Goal: Transaction & Acquisition: Subscribe to service/newsletter

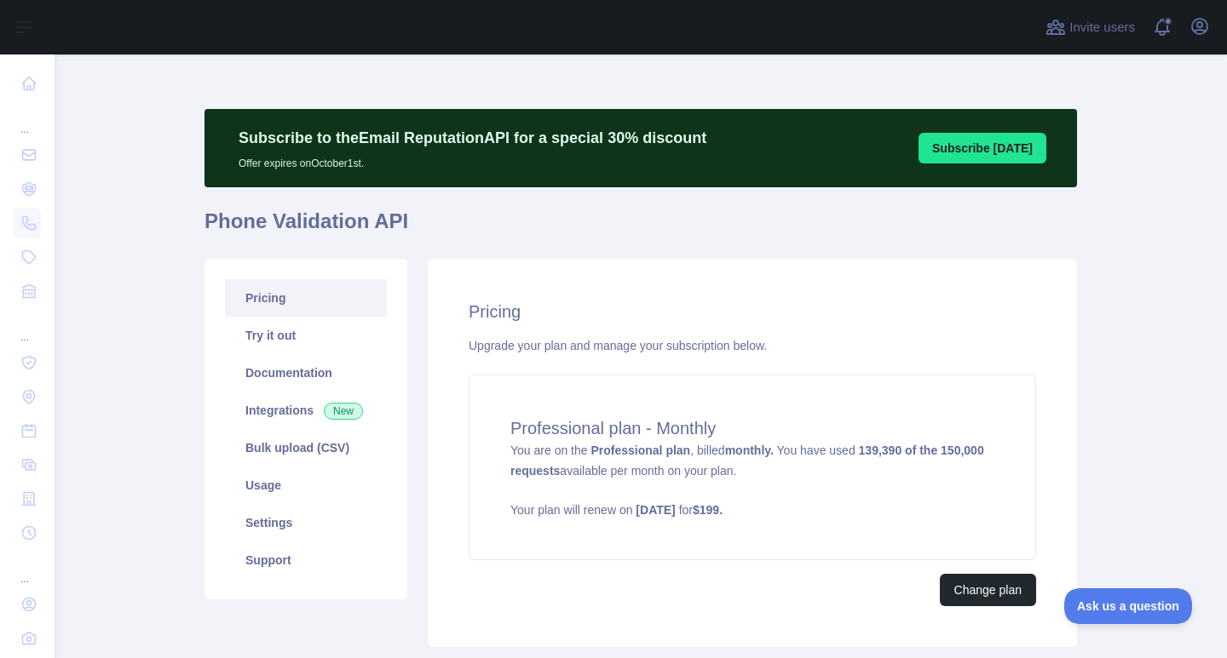
click at [1100, 296] on main "Subscribe to the Email Reputation API for a special 30 % discount Offer expires…" at bounding box center [641, 357] width 1172 height 604
click at [1146, 219] on main "Subscribe to the Email Reputation API for a special 30 % discount Offer expires…" at bounding box center [641, 357] width 1172 height 604
click at [701, 606] on div "Change plan" at bounding box center [751, 590] width 567 height 32
click at [1065, 363] on div "Pricing Upgrade your plan and manage your subscription below. Professional plan…" at bounding box center [752, 453] width 649 height 388
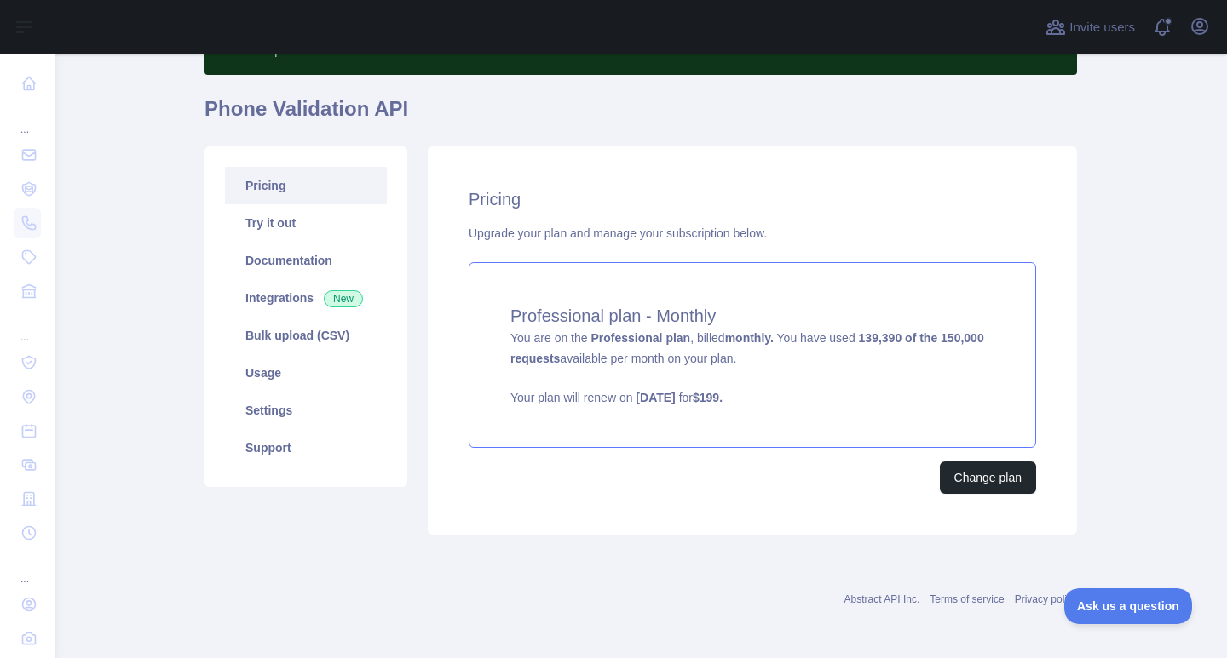
scroll to position [115, 0]
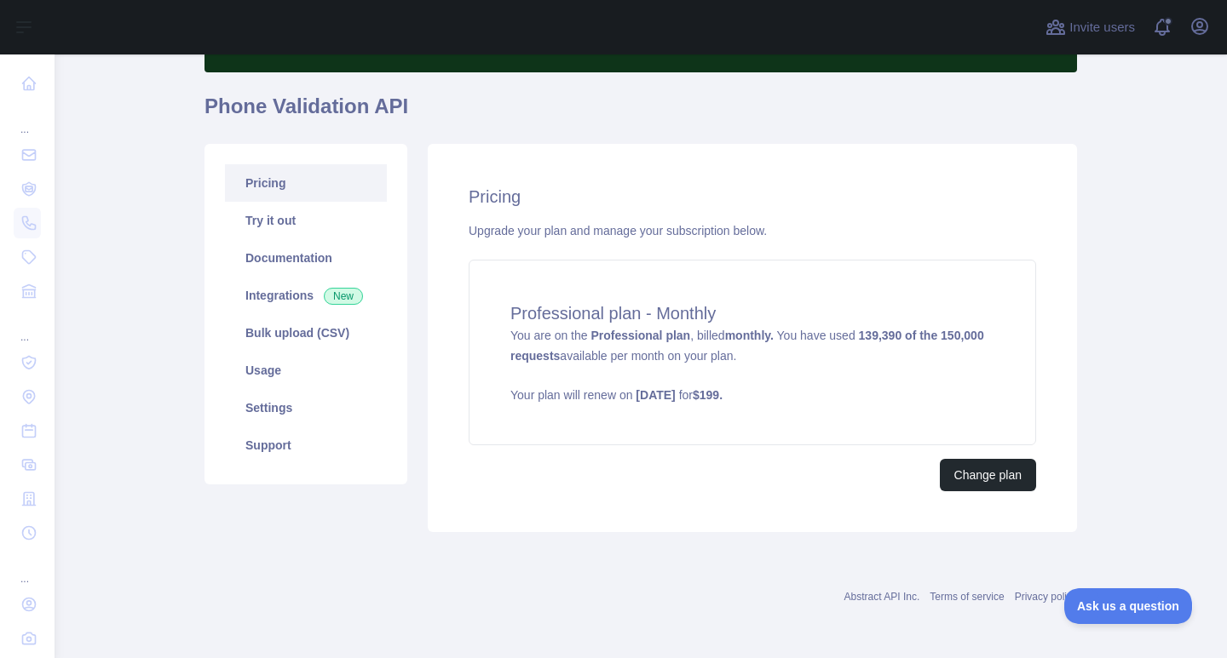
drag, startPoint x: 1098, startPoint y: 210, endPoint x: 1136, endPoint y: 69, distance: 145.7
click at [1099, 209] on main "Subscribe to the Email Reputation API for a special 30 % discount Offer expires…" at bounding box center [641, 357] width 1172 height 604
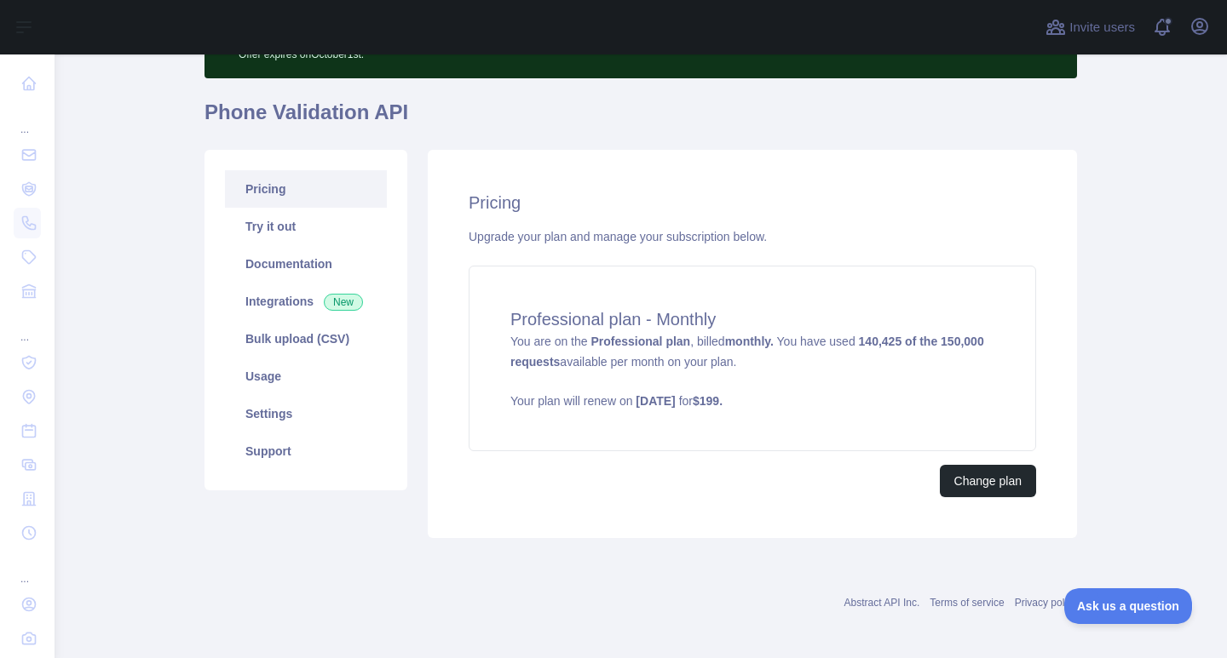
scroll to position [115, 0]
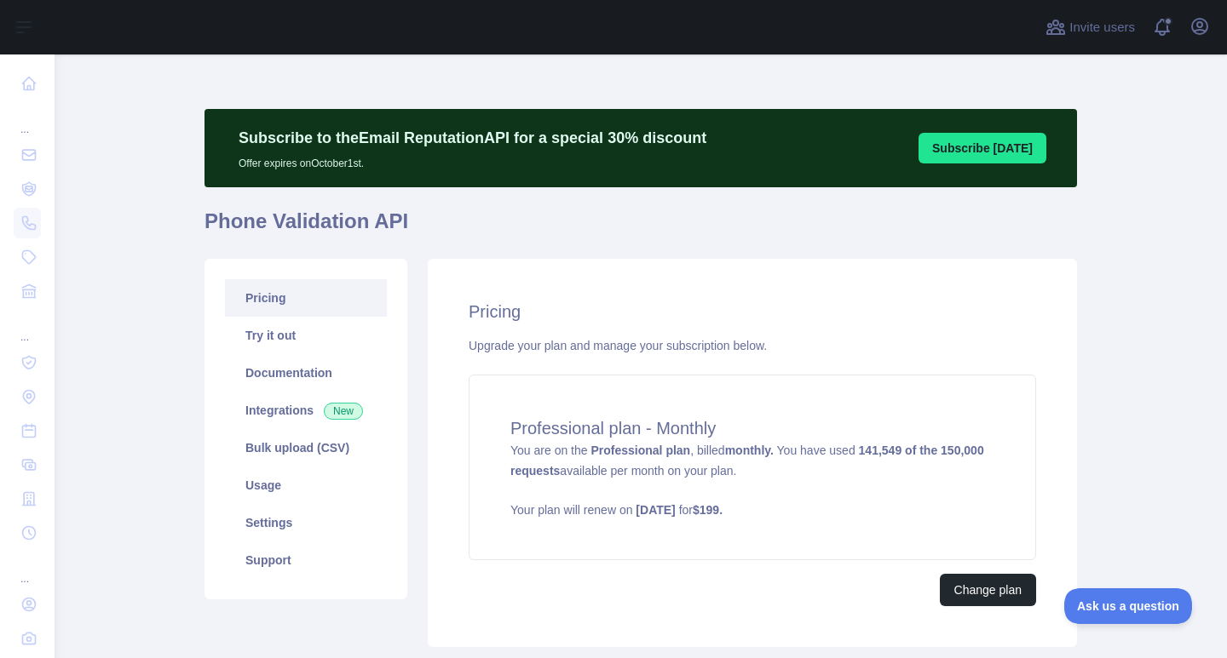
click at [1112, 325] on main "Subscribe to the Email Reputation API for a special 30 % discount Offer expires…" at bounding box center [641, 357] width 1172 height 604
click at [1081, 321] on main "Subscribe to the Email Reputation API for a special 30 % discount Offer expires…" at bounding box center [641, 357] width 1172 height 604
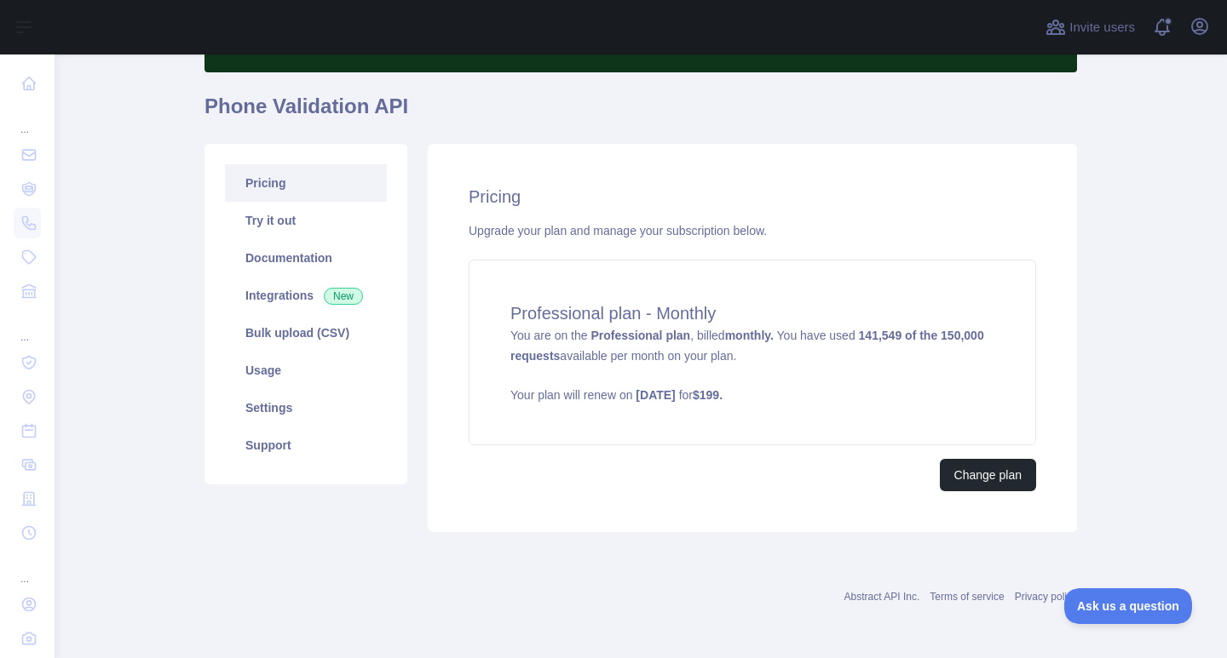
click at [1147, 237] on main "Subscribe to the Email Reputation API for a special 30 % discount Offer expires…" at bounding box center [641, 357] width 1172 height 604
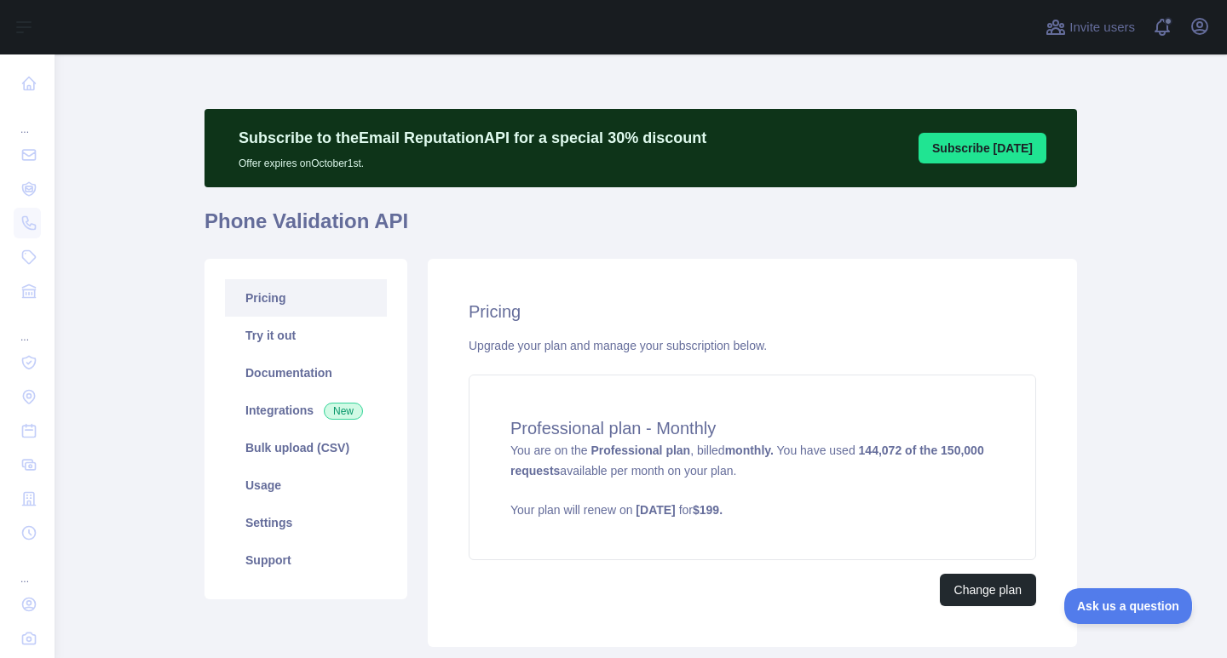
drag, startPoint x: 1073, startPoint y: 378, endPoint x: 699, endPoint y: 256, distance: 393.5
click at [699, 256] on div "Pricing Try it out Documentation Integrations New Bulk upload (CSV) Usage Setti…" at bounding box center [640, 453] width 893 height 409
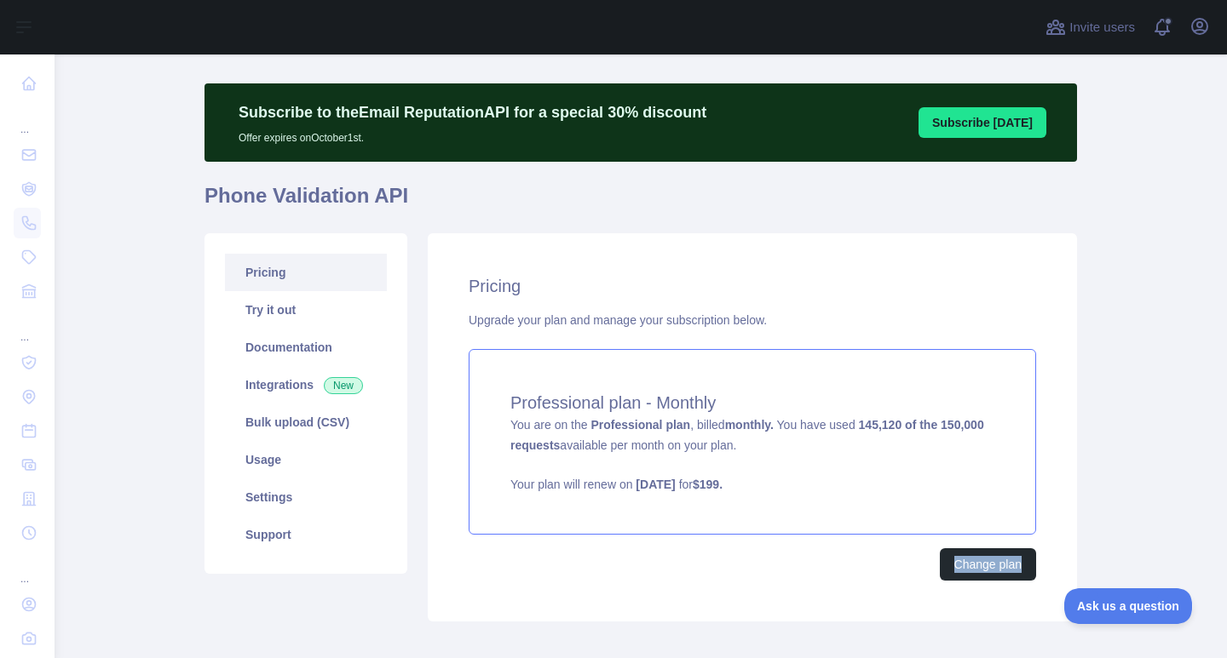
scroll to position [115, 0]
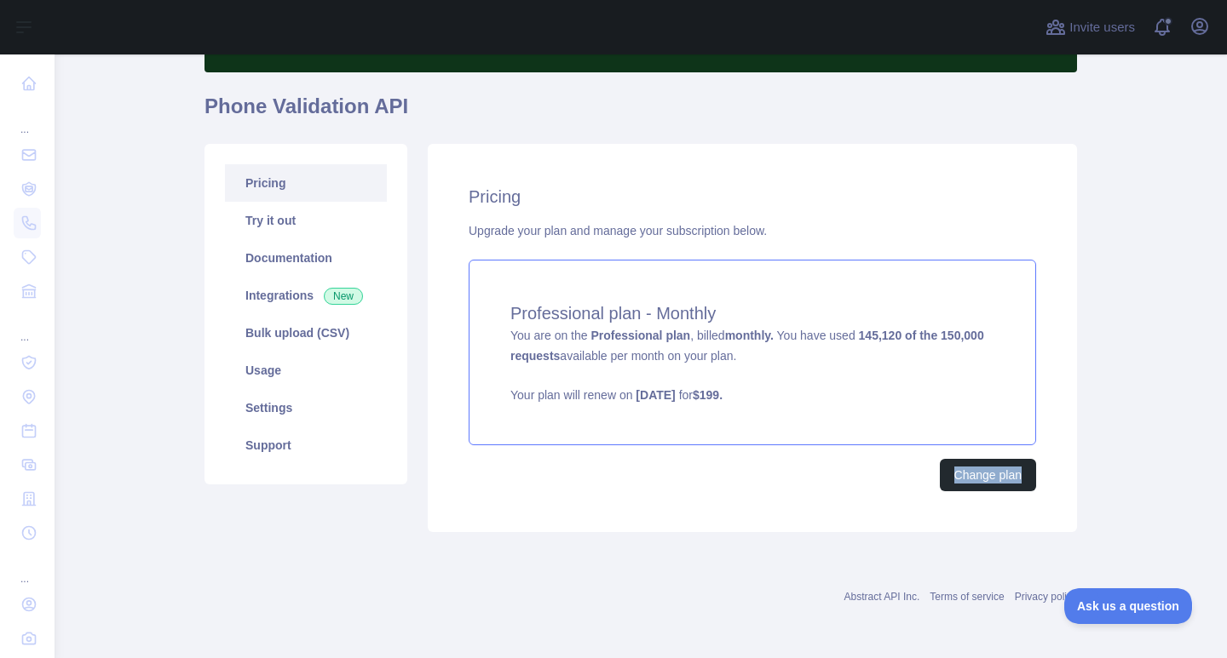
click at [523, 658] on html "Open sidebar Open sidebar ... ... ... Invite users View notifications Open user…" at bounding box center [613, 329] width 1227 height 658
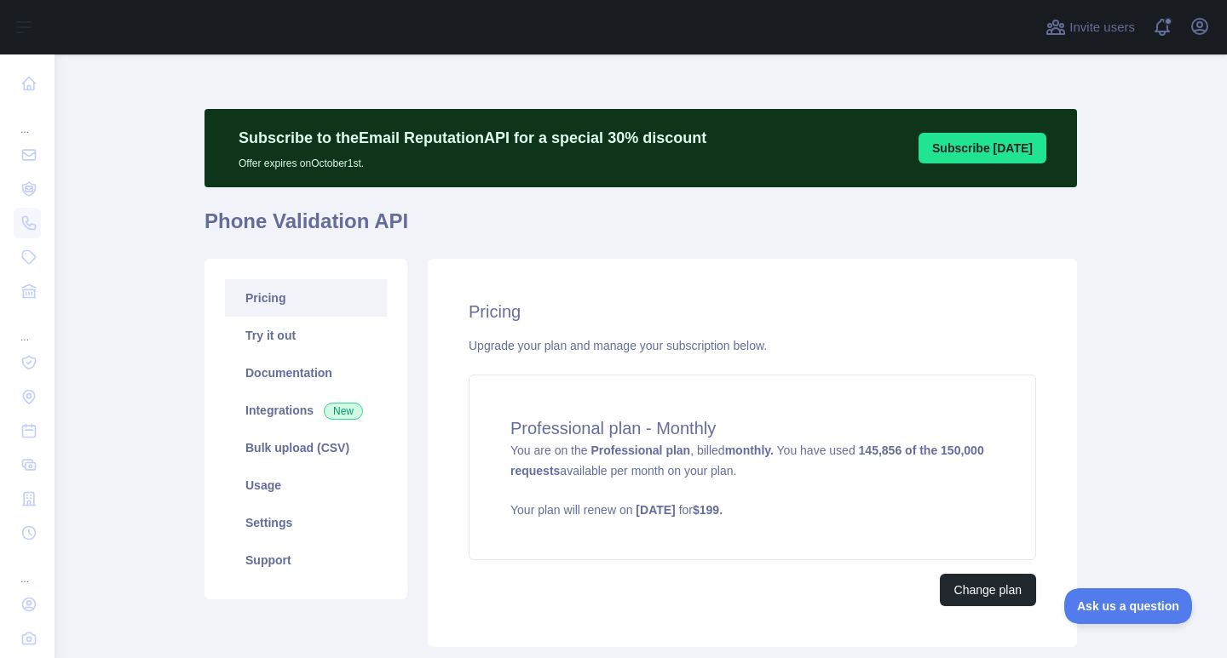
click at [1094, 267] on main "Subscribe to the Email Reputation API for a special 30 % discount Offer expires…" at bounding box center [641, 357] width 1172 height 604
click at [1069, 335] on div "Pricing Upgrade your plan and manage your subscription below. Professional plan…" at bounding box center [752, 453] width 649 height 388
drag, startPoint x: 1154, startPoint y: 27, endPoint x: 1182, endPoint y: 111, distance: 88.1
click at [1182, 111] on main "Subscribe to the Email Reputation API for a special 30 % discount Offer expires…" at bounding box center [641, 357] width 1172 height 604
drag, startPoint x: 1172, startPoint y: 39, endPoint x: 1195, endPoint y: 164, distance: 127.3
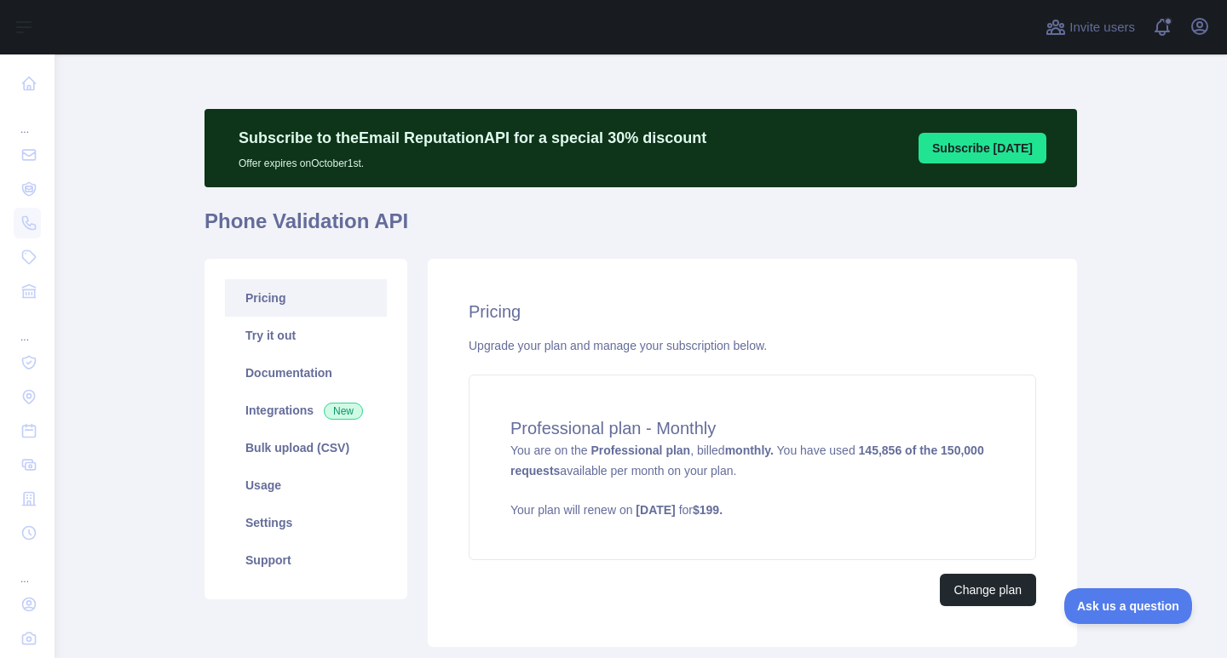
click at [1195, 164] on main "Subscribe to the Email Reputation API for a special 30 % discount Offer expires…" at bounding box center [641, 357] width 1172 height 604
drag, startPoint x: 1192, startPoint y: 36, endPoint x: 1192, endPoint y: 104, distance: 68.1
click at [1192, 104] on main "Subscribe to the Email Reputation API for a special 30 % discount Offer expires…" at bounding box center [641, 357] width 1172 height 604
click at [1202, 16] on icon "button" at bounding box center [1199, 26] width 20 height 20
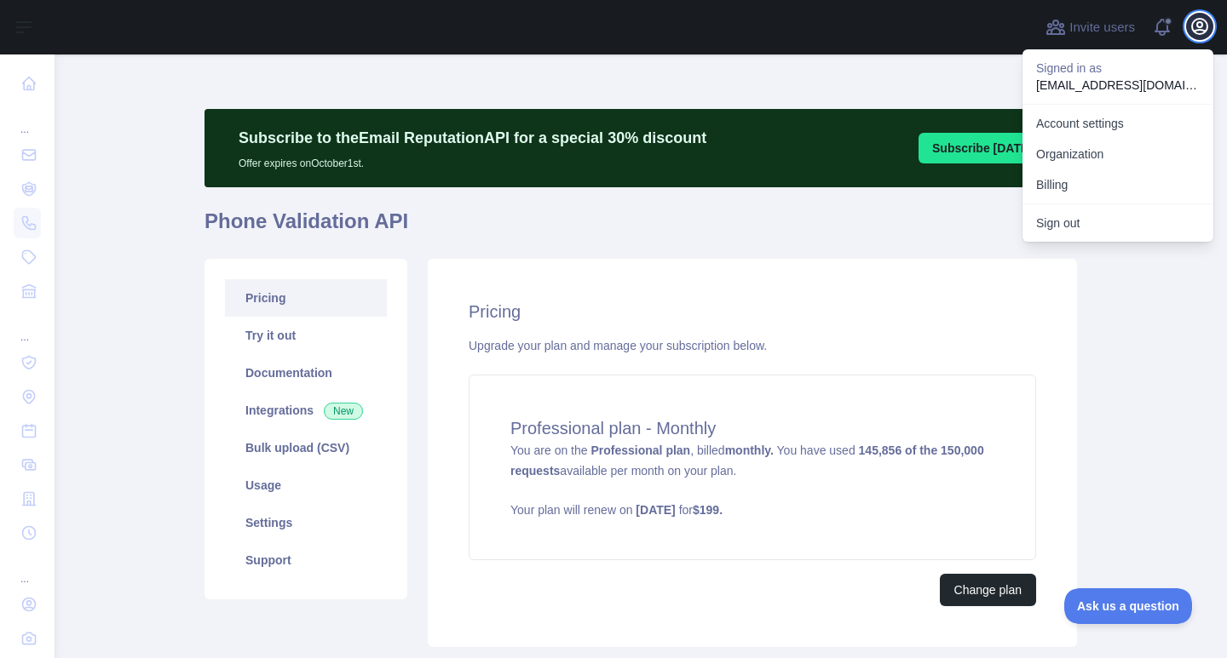
click at [1204, 25] on icon "button" at bounding box center [1199, 26] width 20 height 20
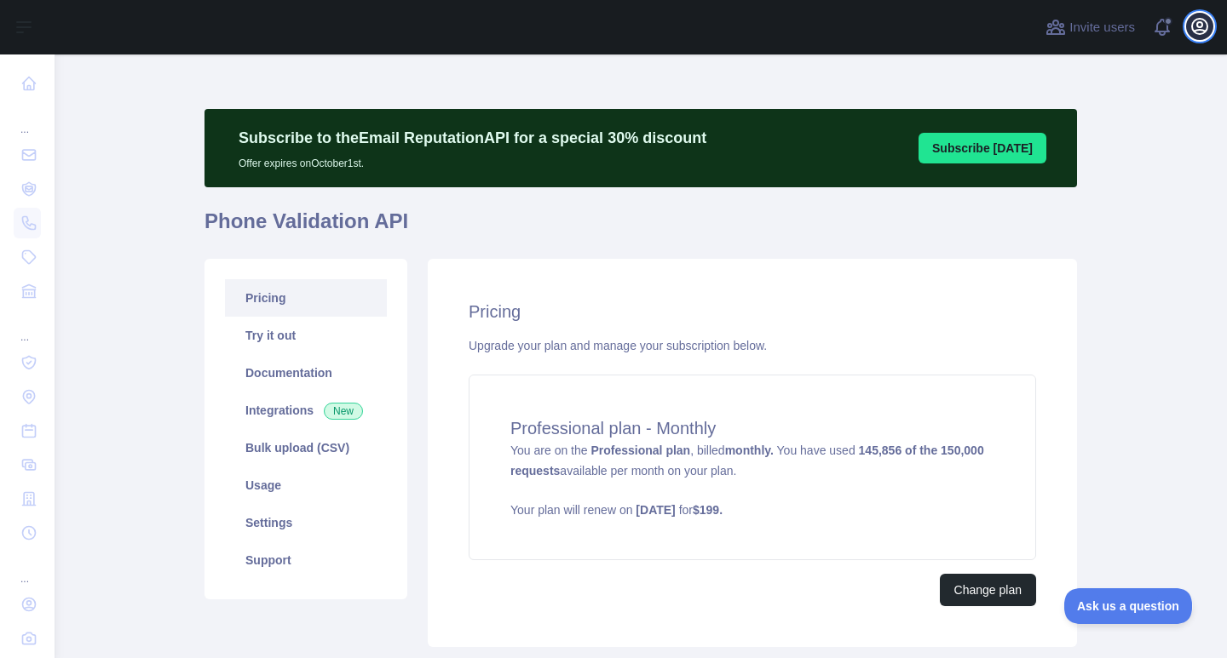
click at [1199, 29] on icon "button" at bounding box center [1199, 26] width 15 height 15
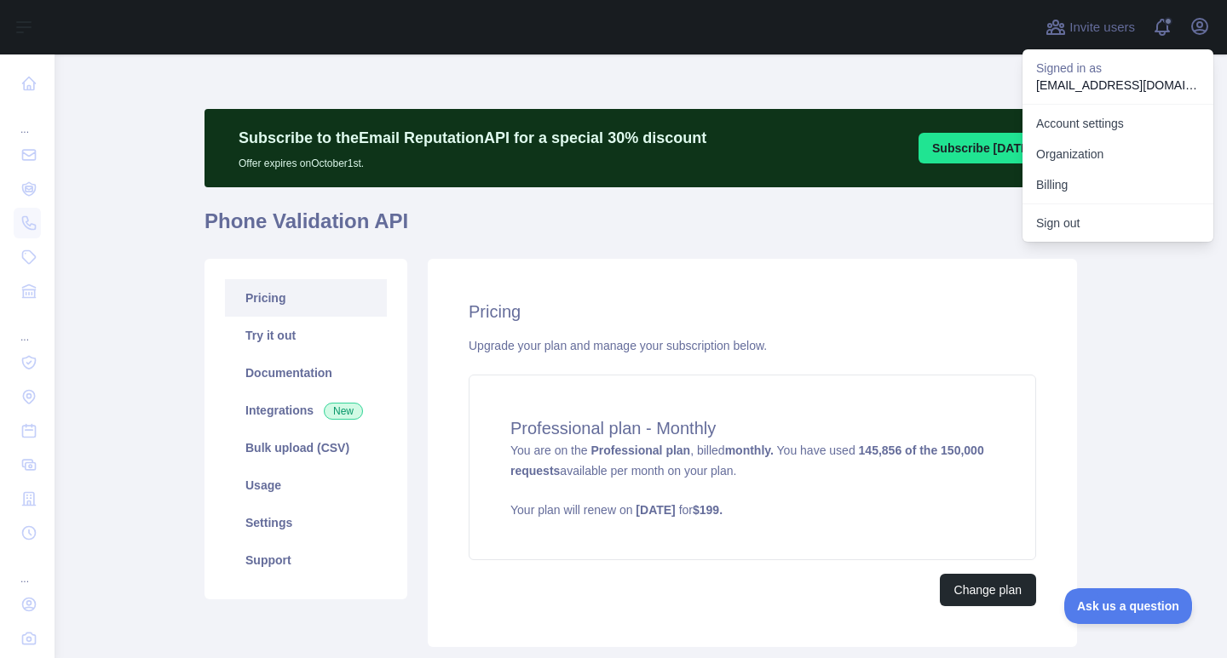
click at [1175, 316] on main "Subscribe to the Email Reputation API for a special 30 % discount Offer expires…" at bounding box center [641, 357] width 1172 height 604
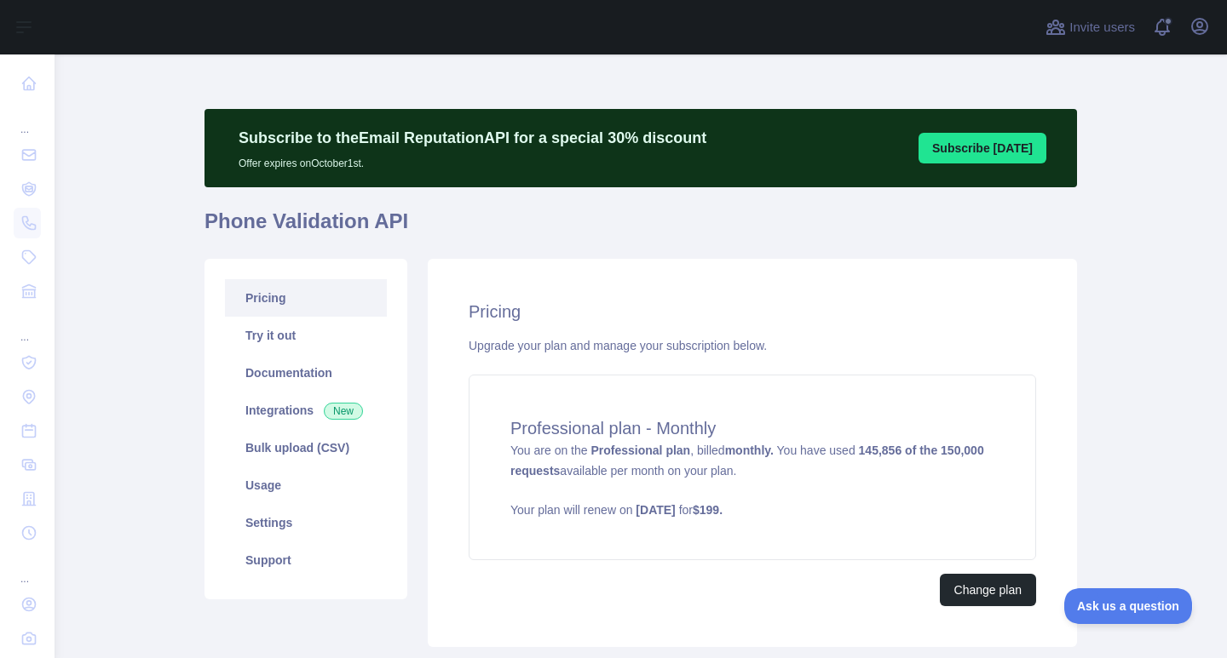
click at [1147, 293] on main "Subscribe to the Email Reputation API for a special 30 % discount Offer expires…" at bounding box center [641, 357] width 1172 height 604
click at [1158, 29] on span at bounding box center [1169, 27] width 34 height 55
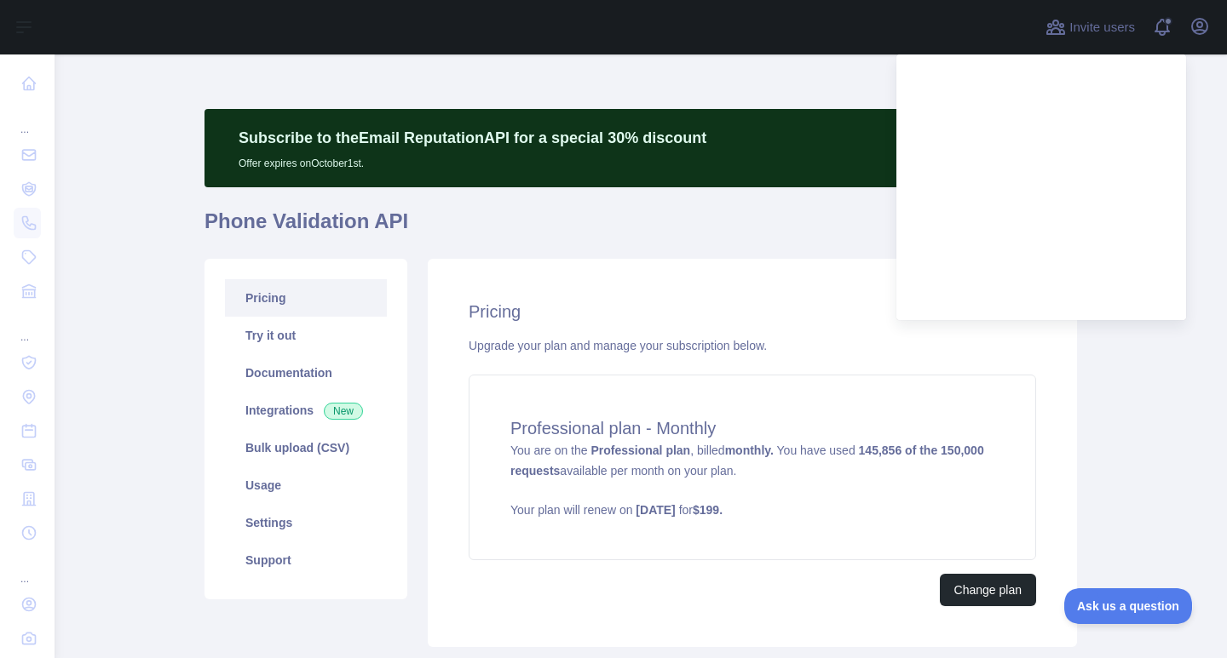
click at [1205, 219] on main "Subscribe to the Email Reputation API for a special 30 % discount Offer expires…" at bounding box center [641, 357] width 1172 height 604
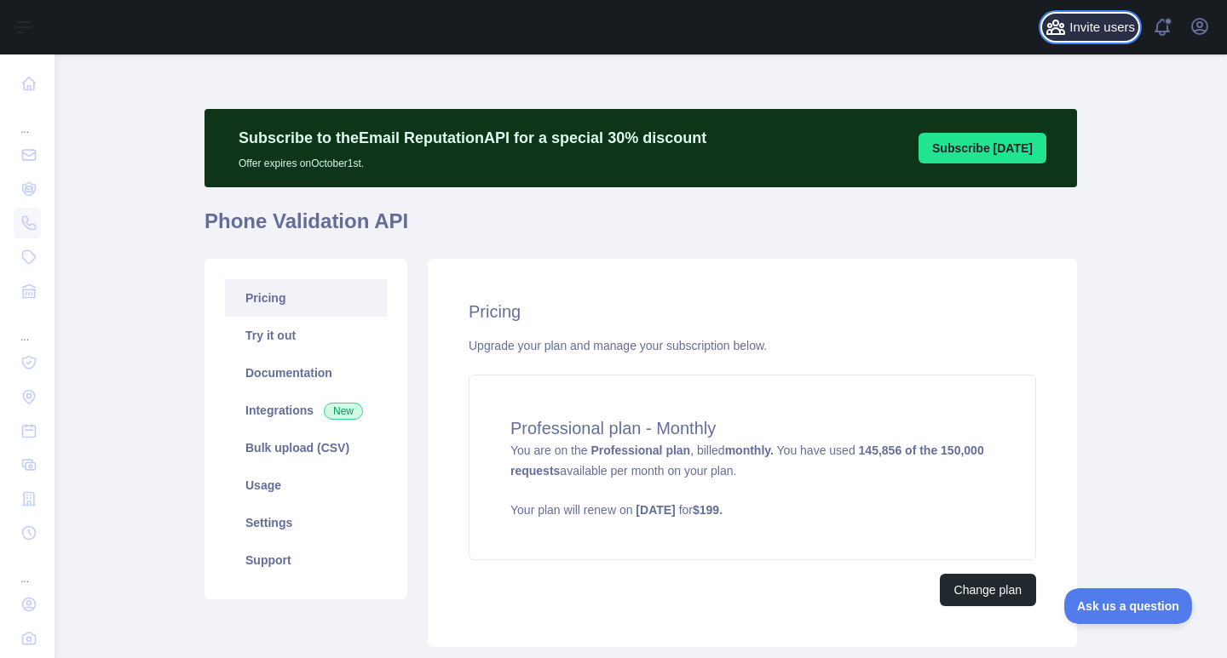
click at [1101, 37] on span "Invite users" at bounding box center [1102, 28] width 66 height 20
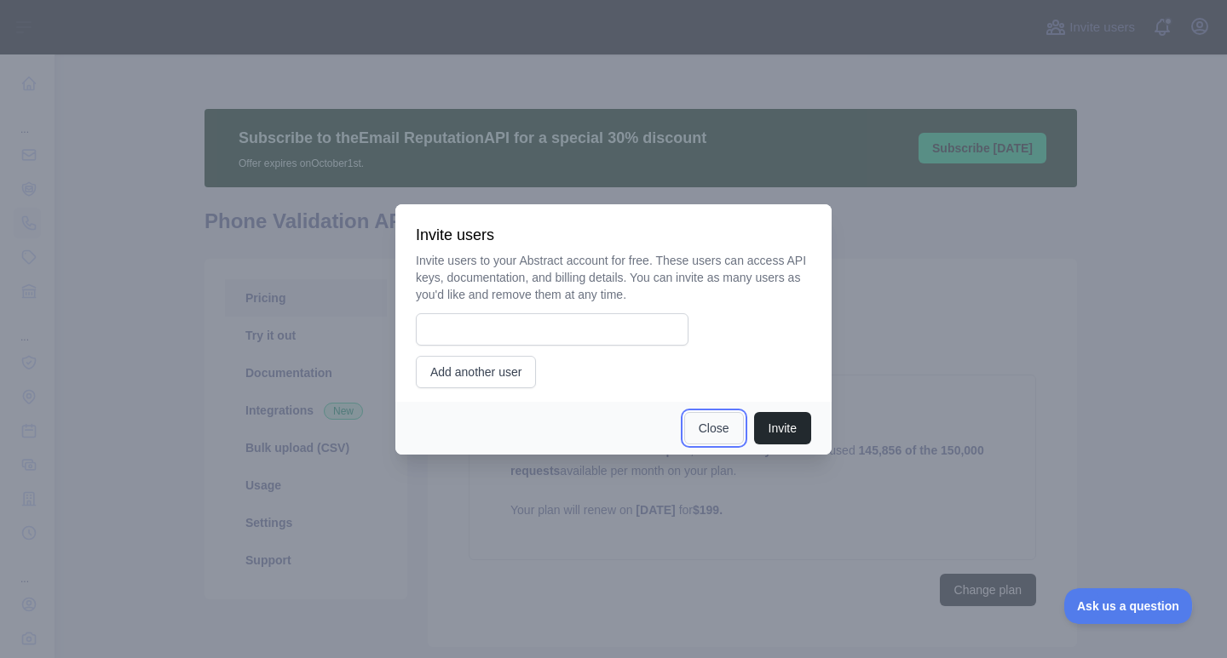
click at [722, 431] on button "Close" at bounding box center [714, 428] width 60 height 32
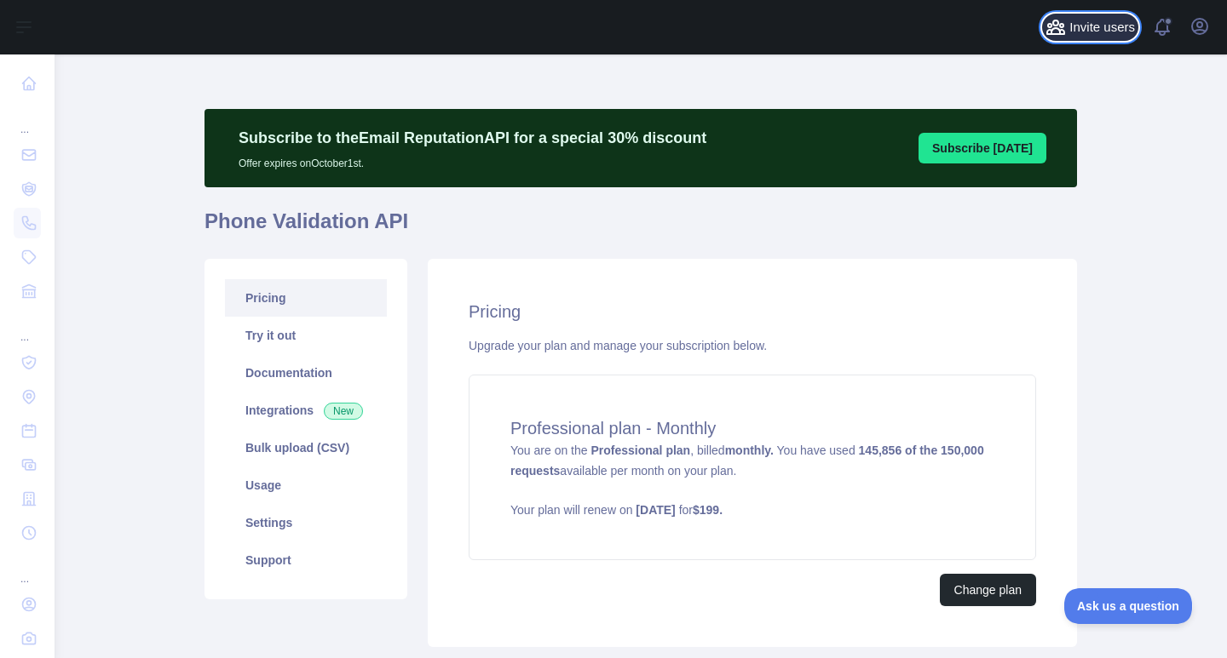
click at [1078, 25] on span "Invite users" at bounding box center [1102, 28] width 66 height 20
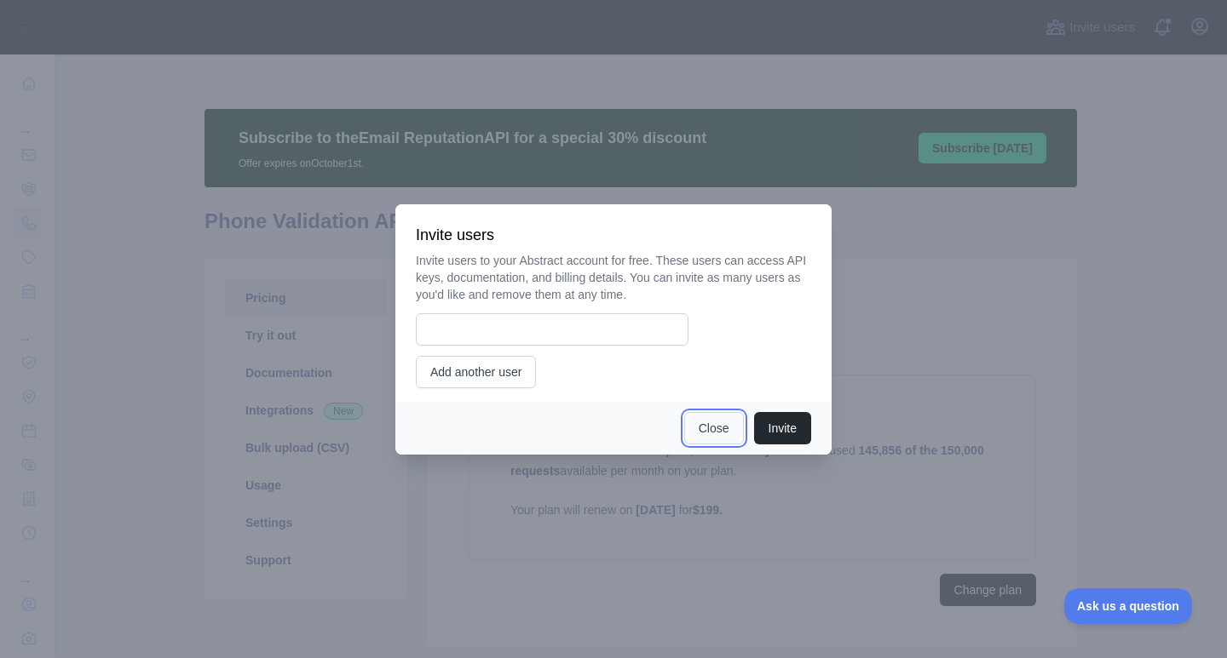
click at [709, 421] on button "Close" at bounding box center [714, 428] width 60 height 32
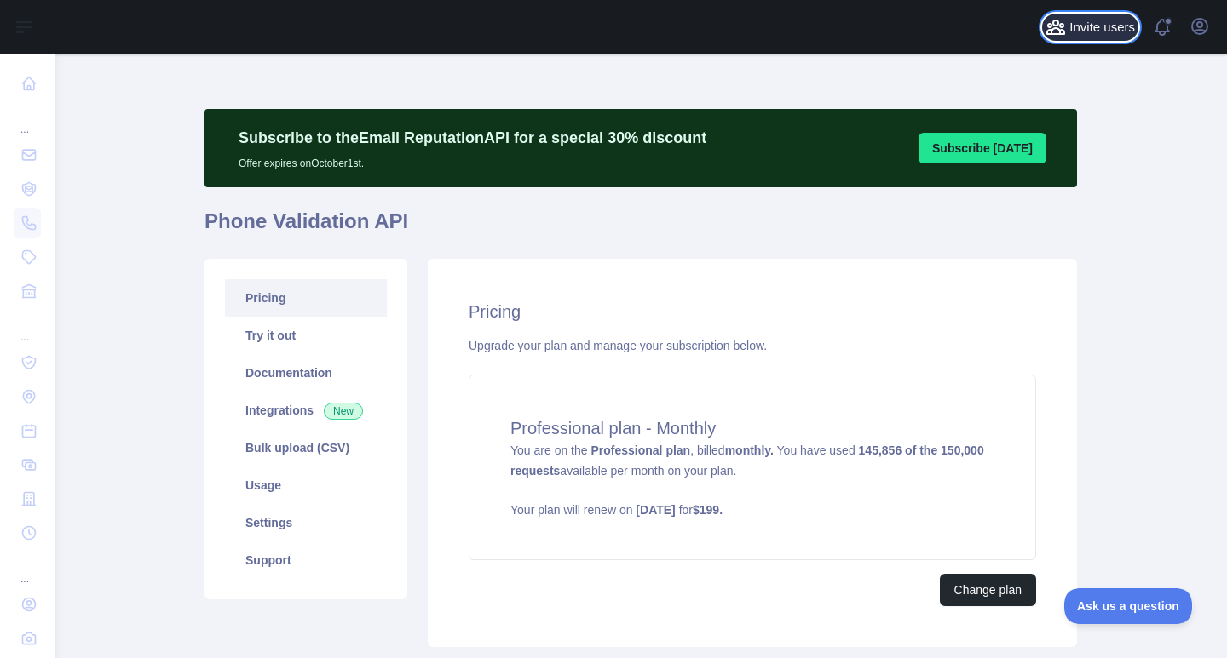
click at [1094, 34] on span "Invite users" at bounding box center [1102, 28] width 66 height 20
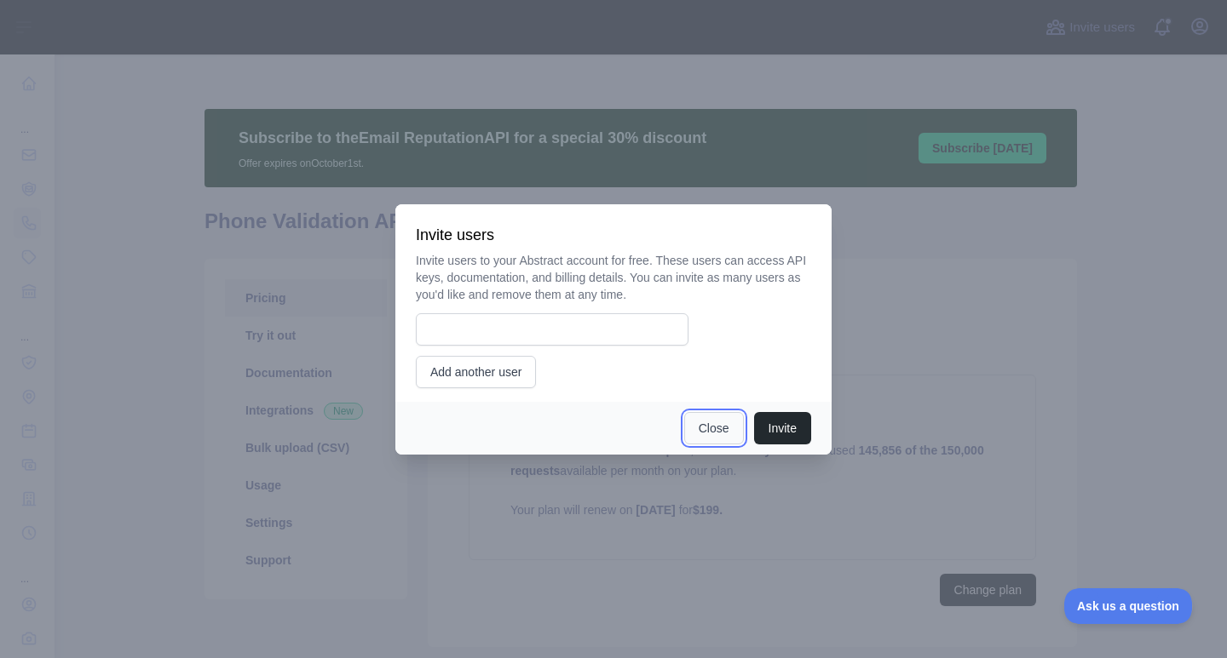
click at [711, 428] on button "Close" at bounding box center [714, 428] width 60 height 32
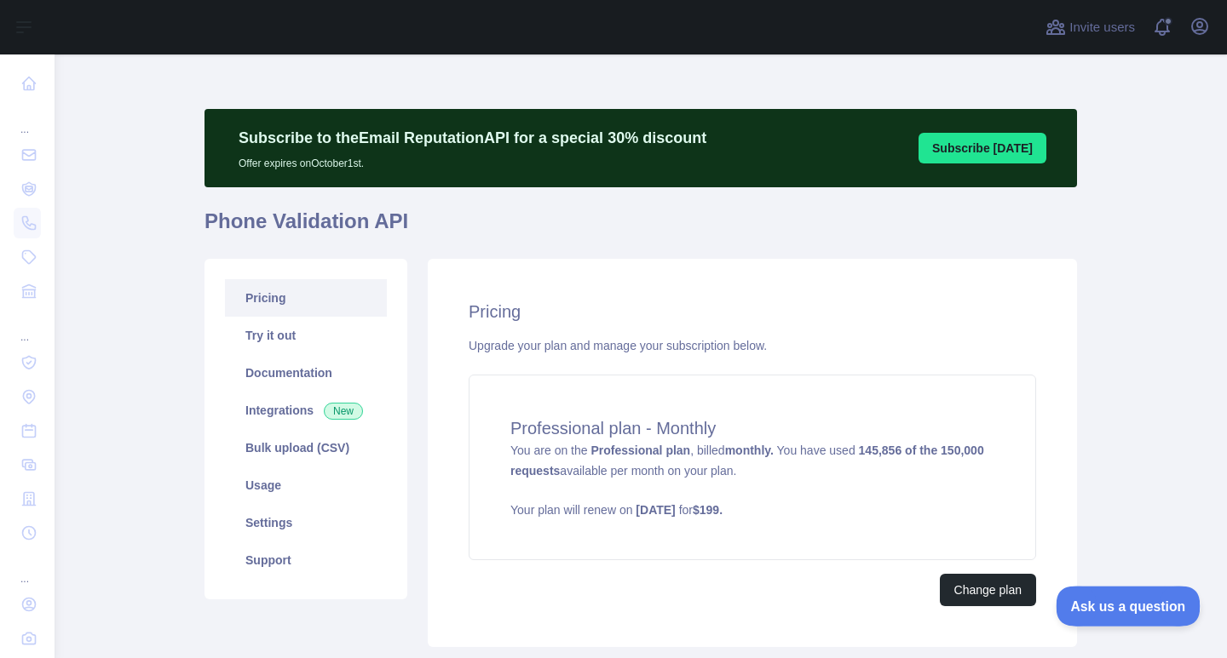
click at [1106, 606] on span "Ask us a question" at bounding box center [1119, 604] width 128 height 12
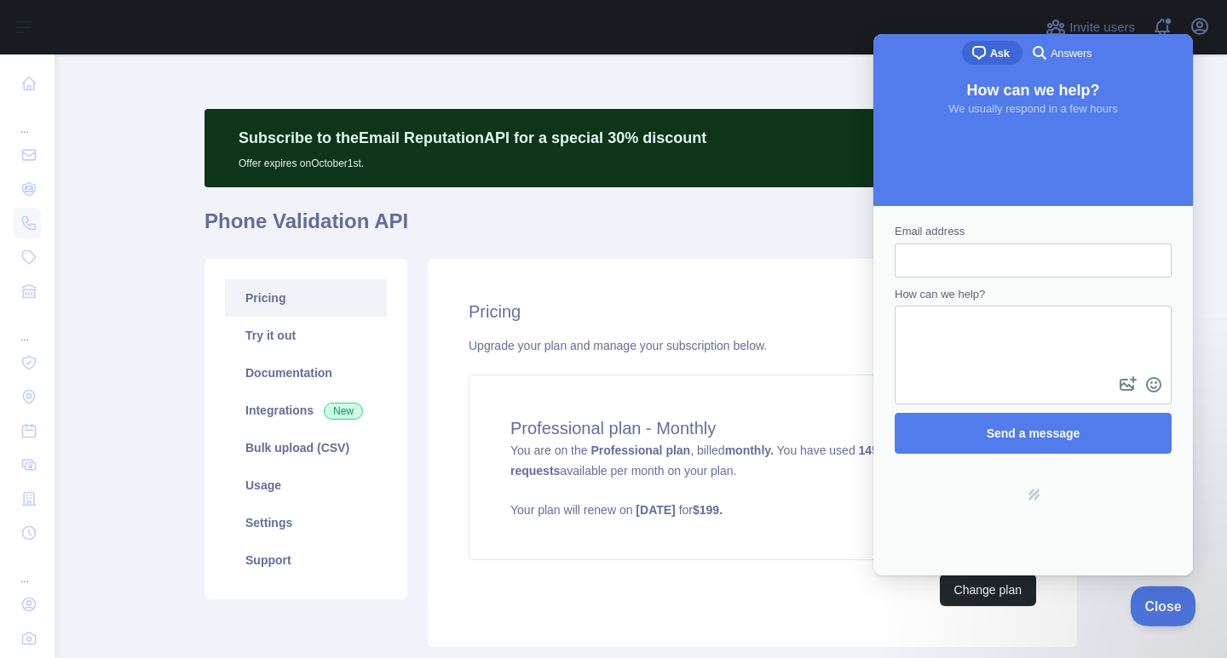
click at [1169, 593] on button "Close" at bounding box center [1158, 604] width 58 height 36
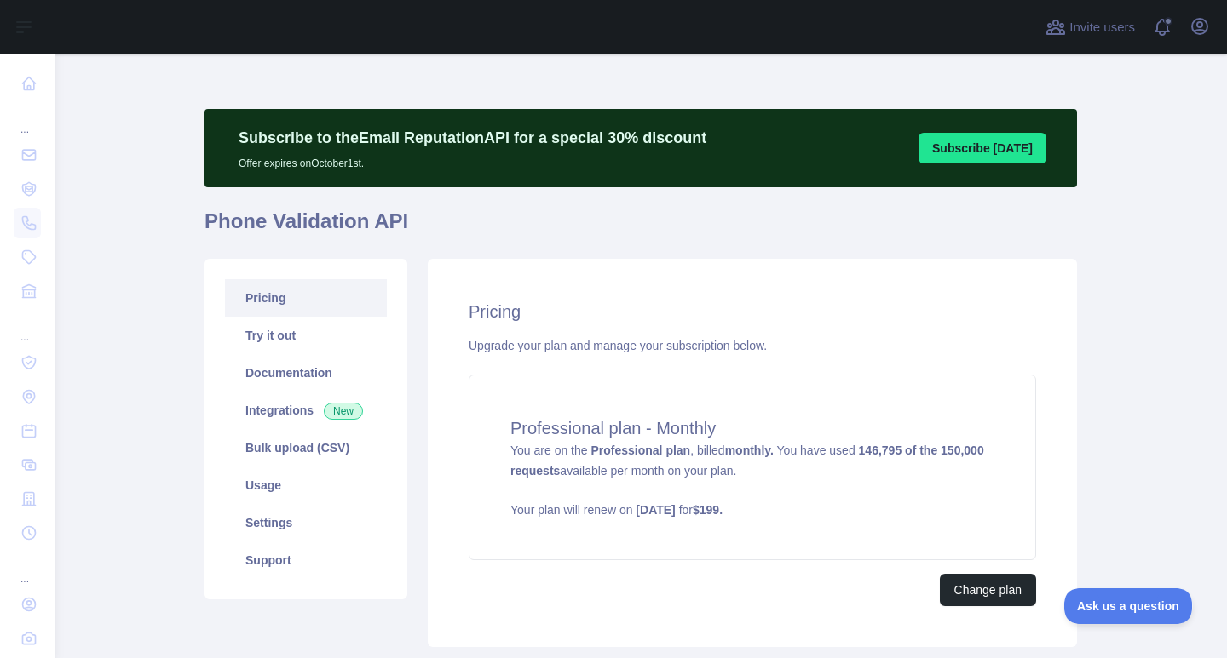
scroll to position [85, 0]
